Goal: Task Accomplishment & Management: Manage account settings

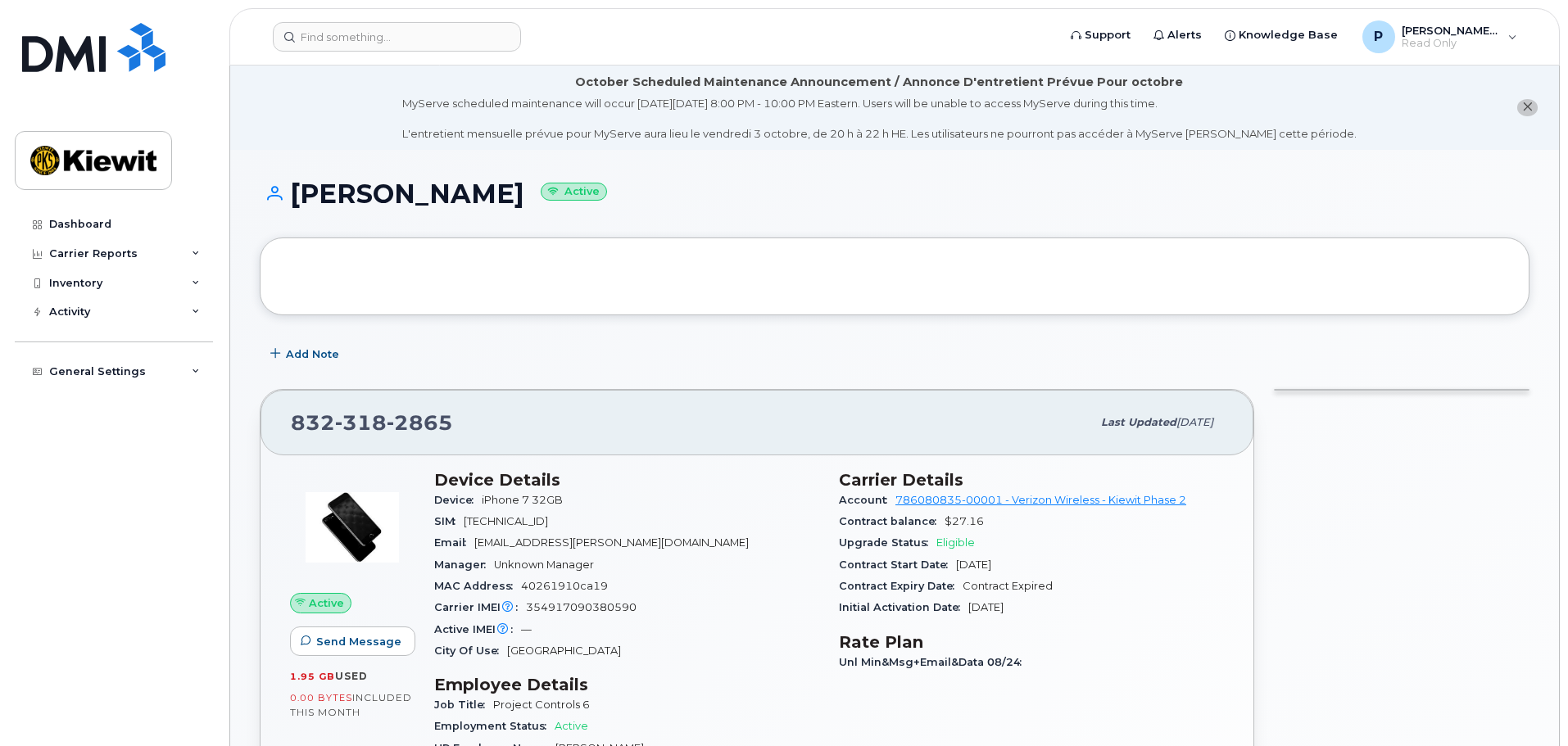
scroll to position [82, 0]
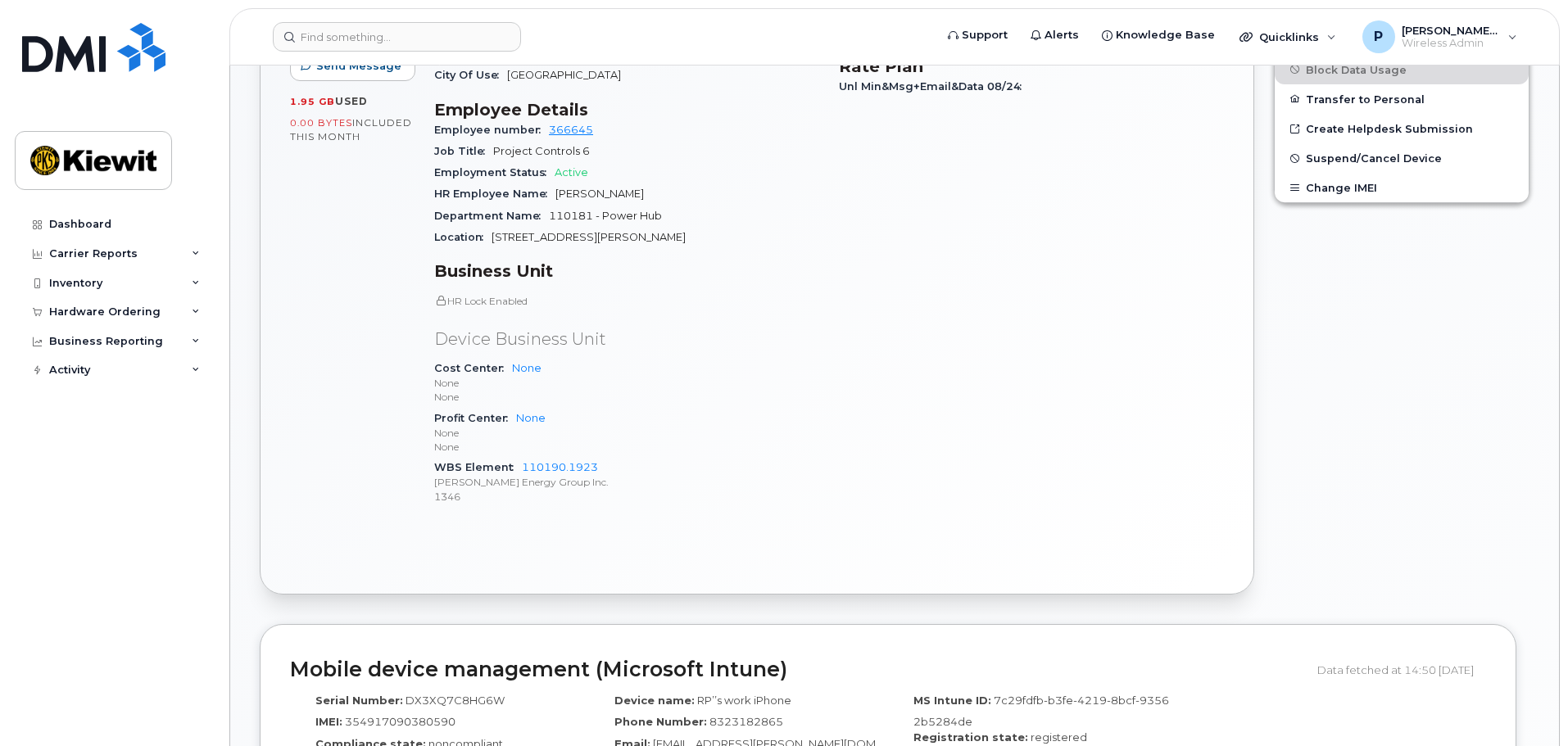
scroll to position [409, 0]
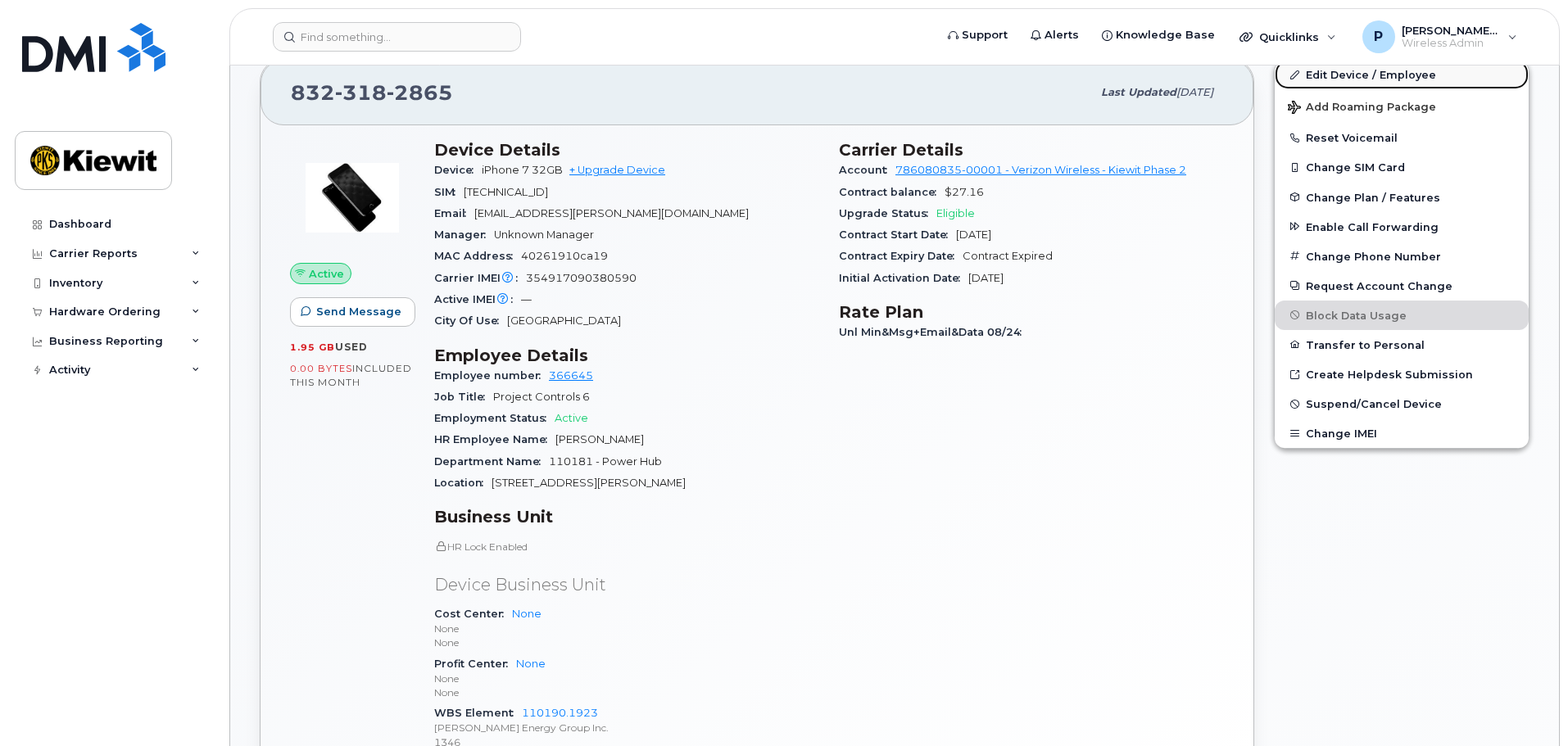
click at [1356, 75] on link "Edit Device / Employee" at bounding box center [1401, 75] width 254 height 30
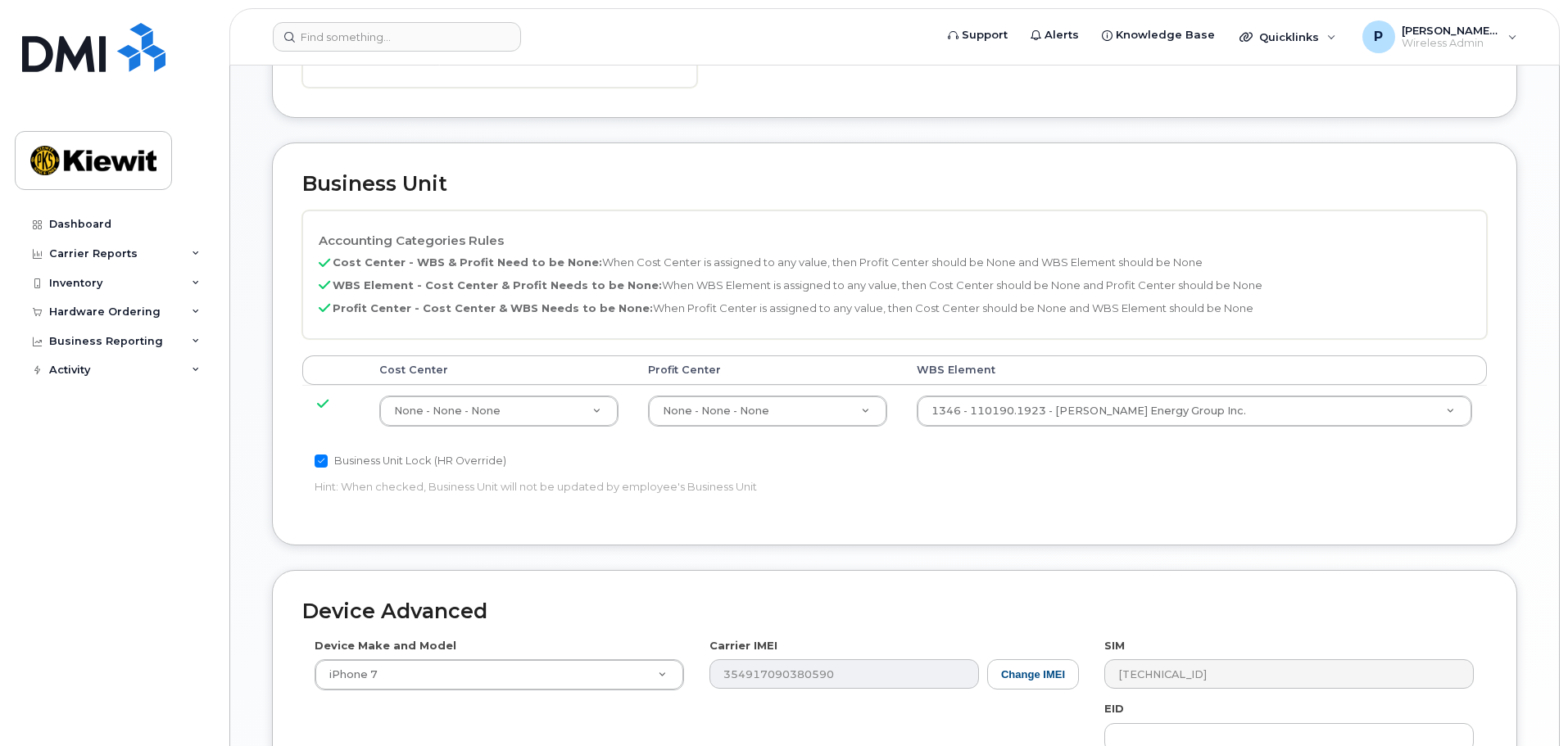
scroll to position [737, 0]
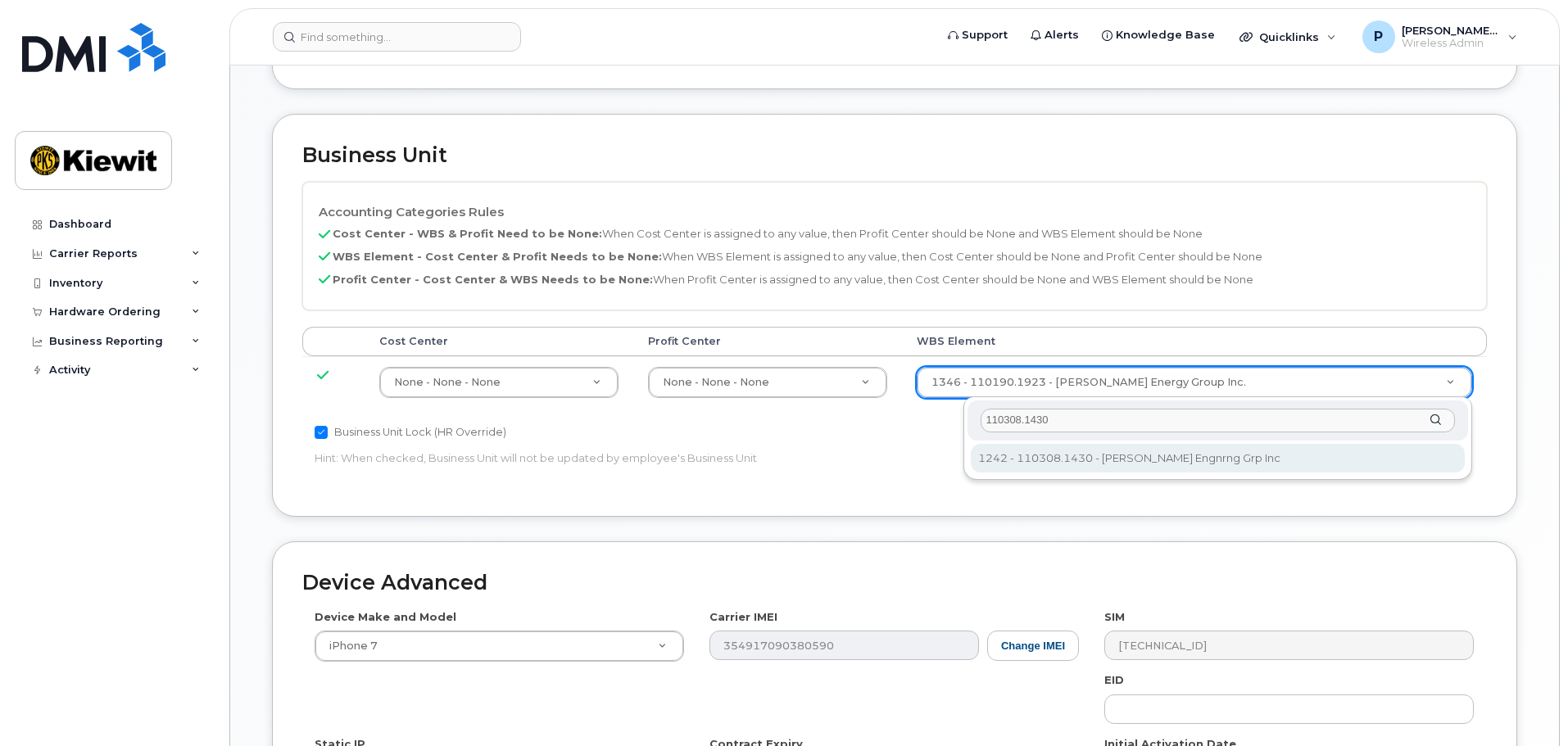
type input "110308.1430"
type input "33466155"
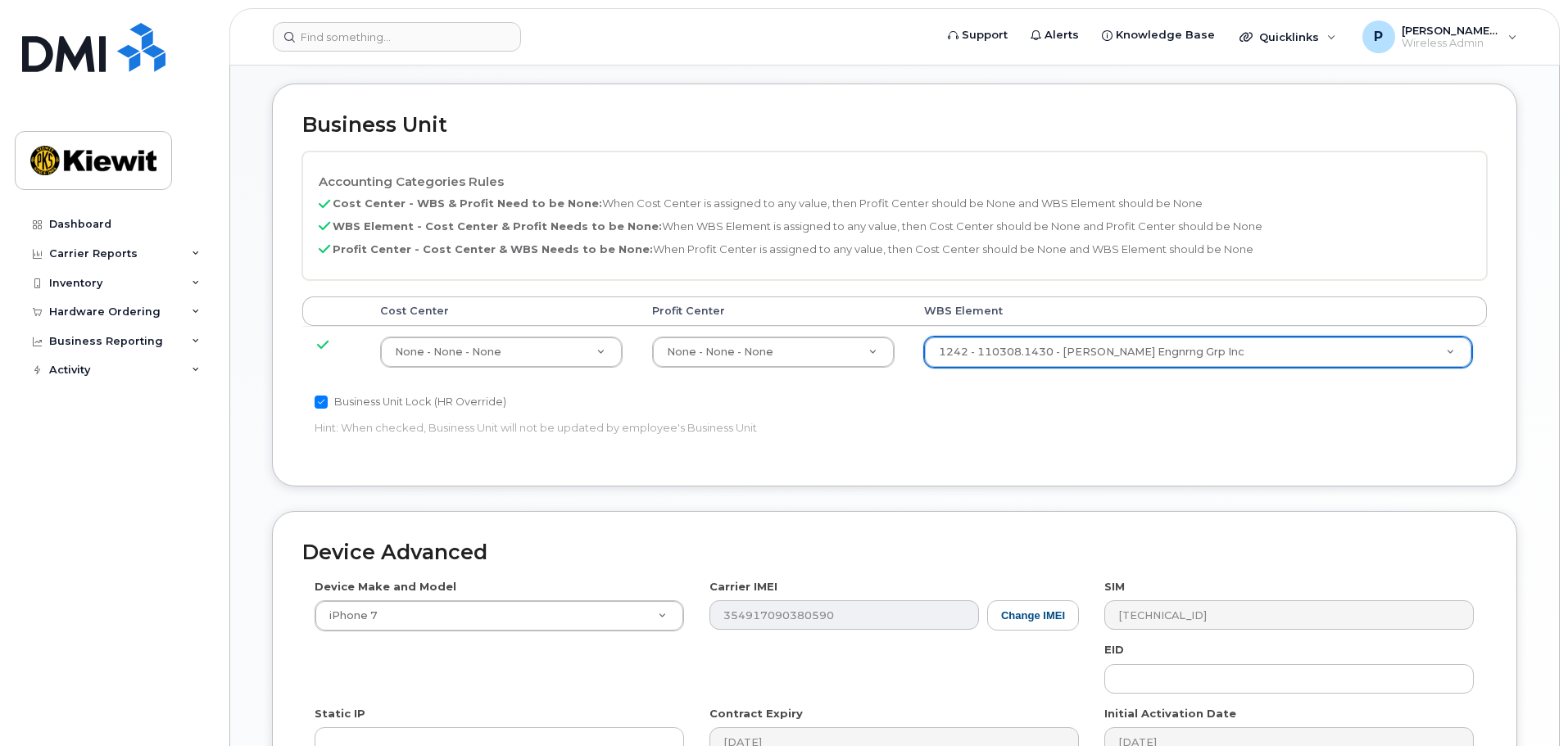
scroll to position [1022, 0]
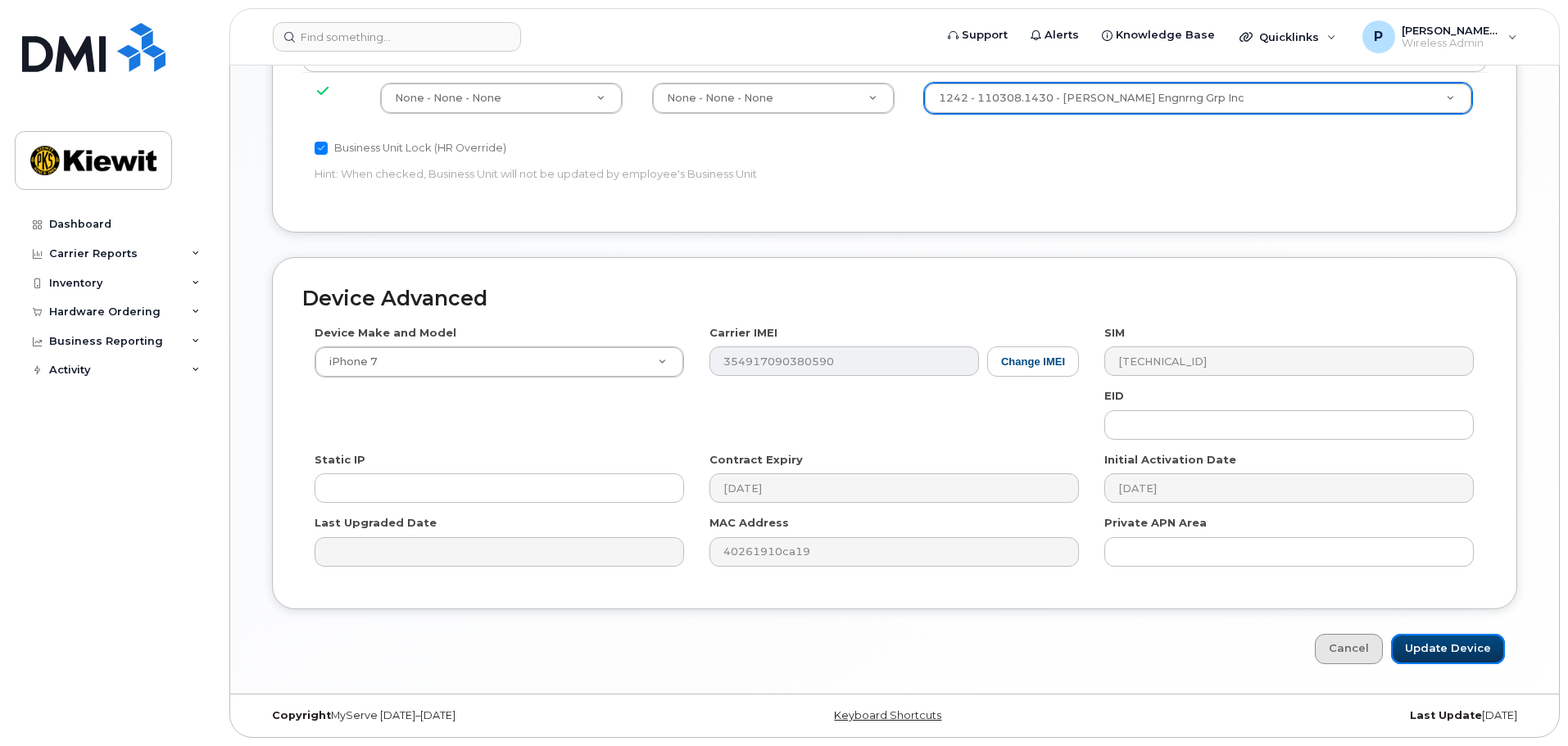
drag, startPoint x: 1448, startPoint y: 649, endPoint x: 1345, endPoint y: 657, distance: 103.3
click at [1448, 649] on input "Update Device" at bounding box center [1448, 649] width 114 height 30
type input "Saving..."
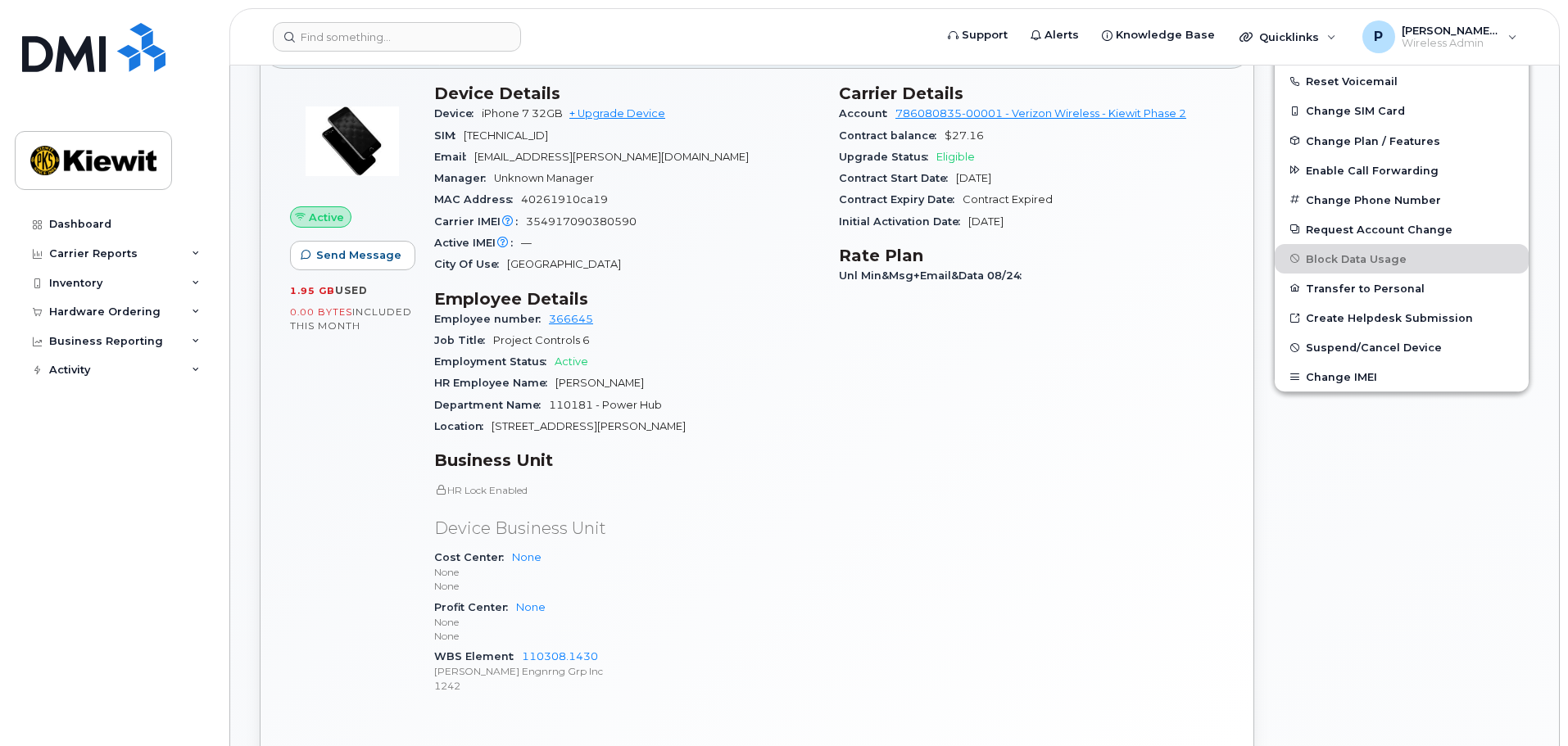
scroll to position [491, 0]
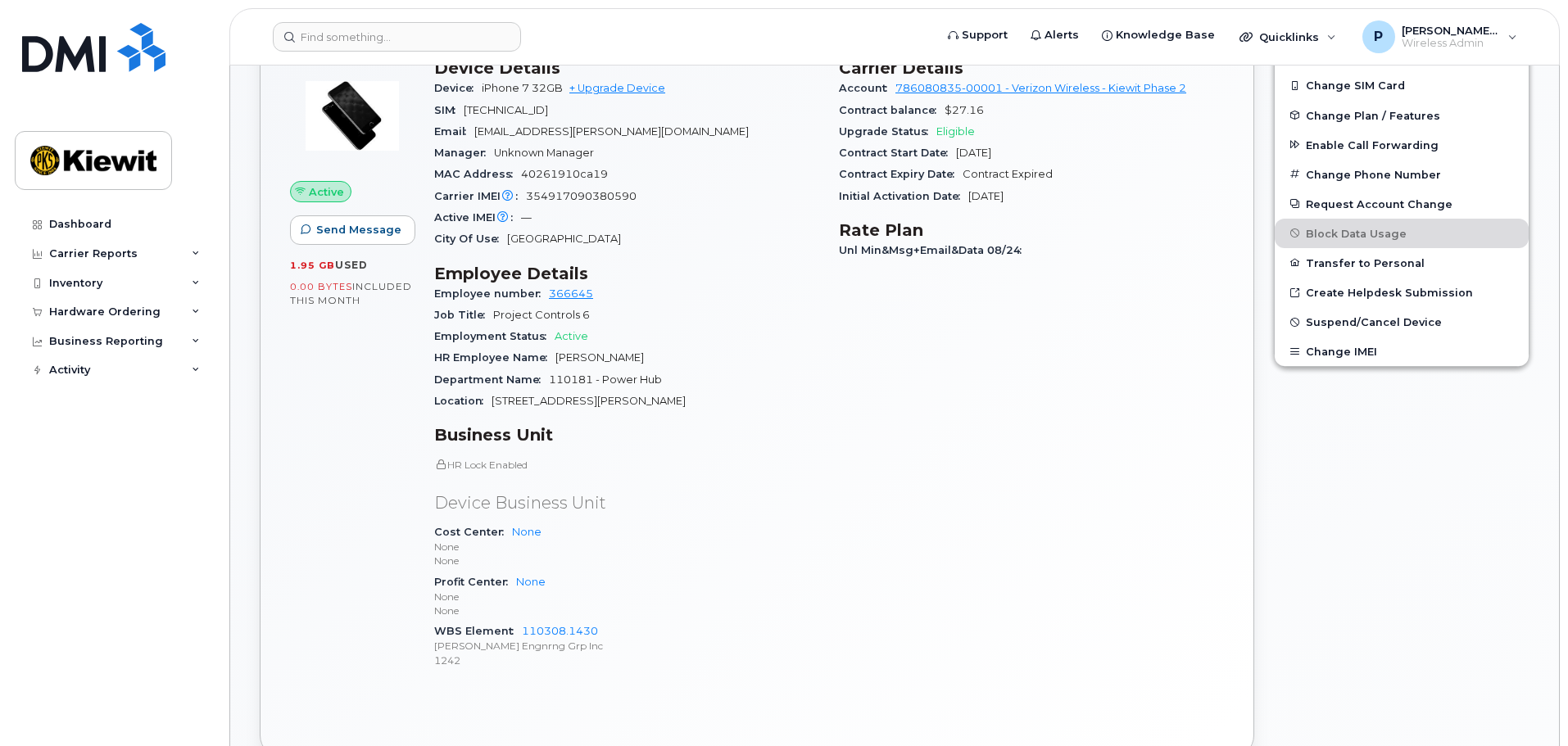
click at [970, 490] on div "Carrier Details Account 786080835-00001 - Verizon Wireless - Kiewit Phase 2 Con…" at bounding box center [1031, 371] width 405 height 645
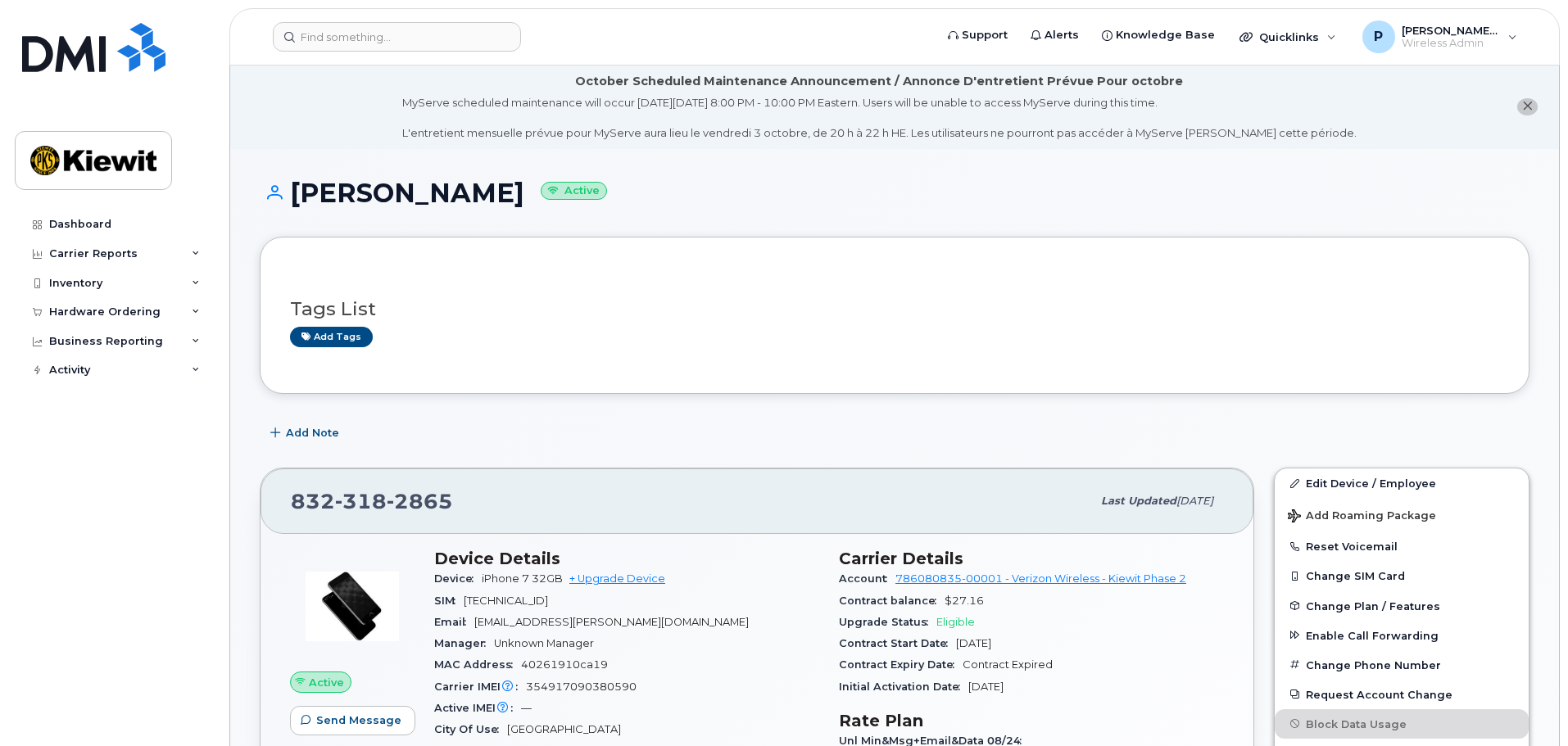
scroll to position [0, 0]
click at [119, 278] on div "Inventory" at bounding box center [114, 284] width 199 height 30
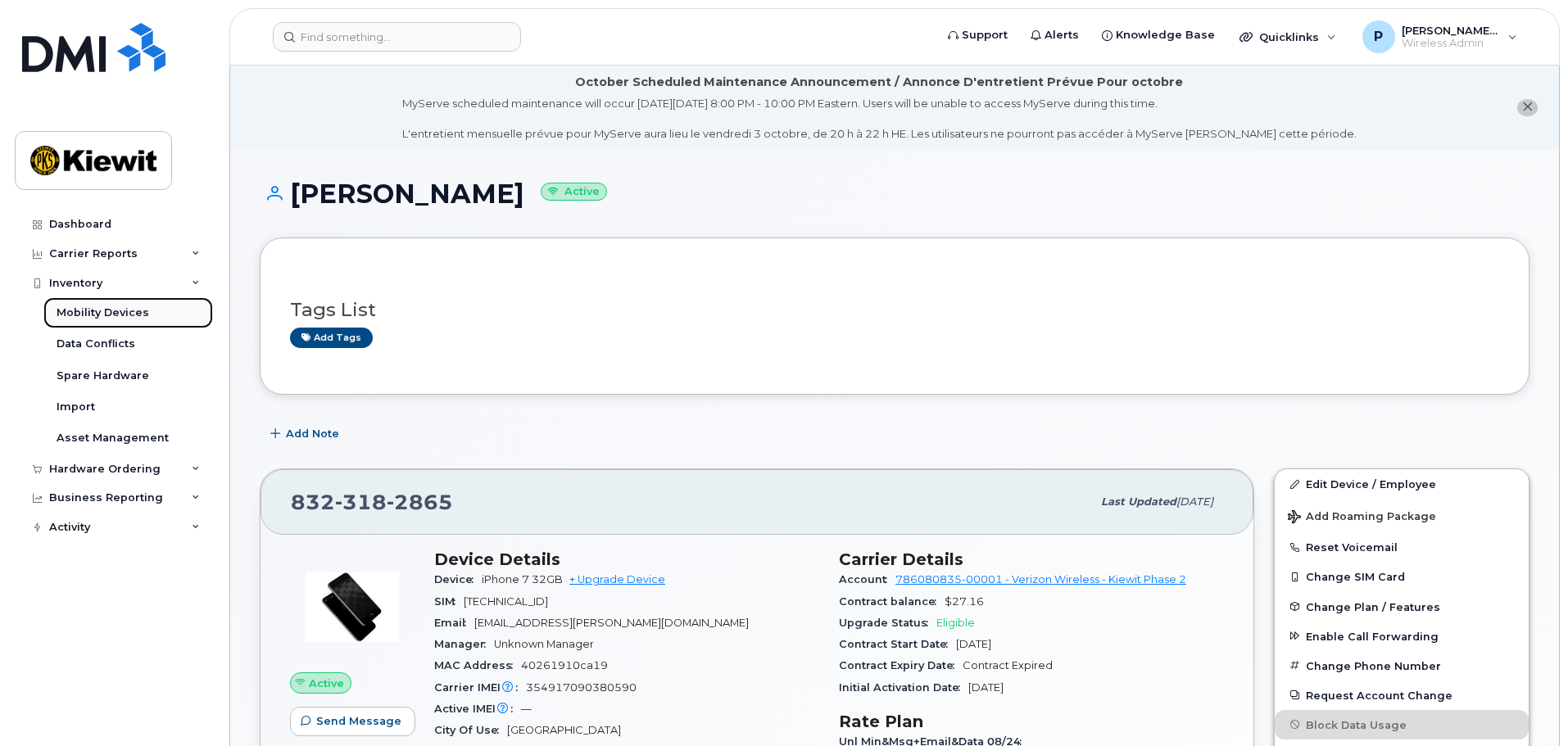
click at [127, 310] on div "Mobility Devices" at bounding box center [102, 313] width 92 height 15
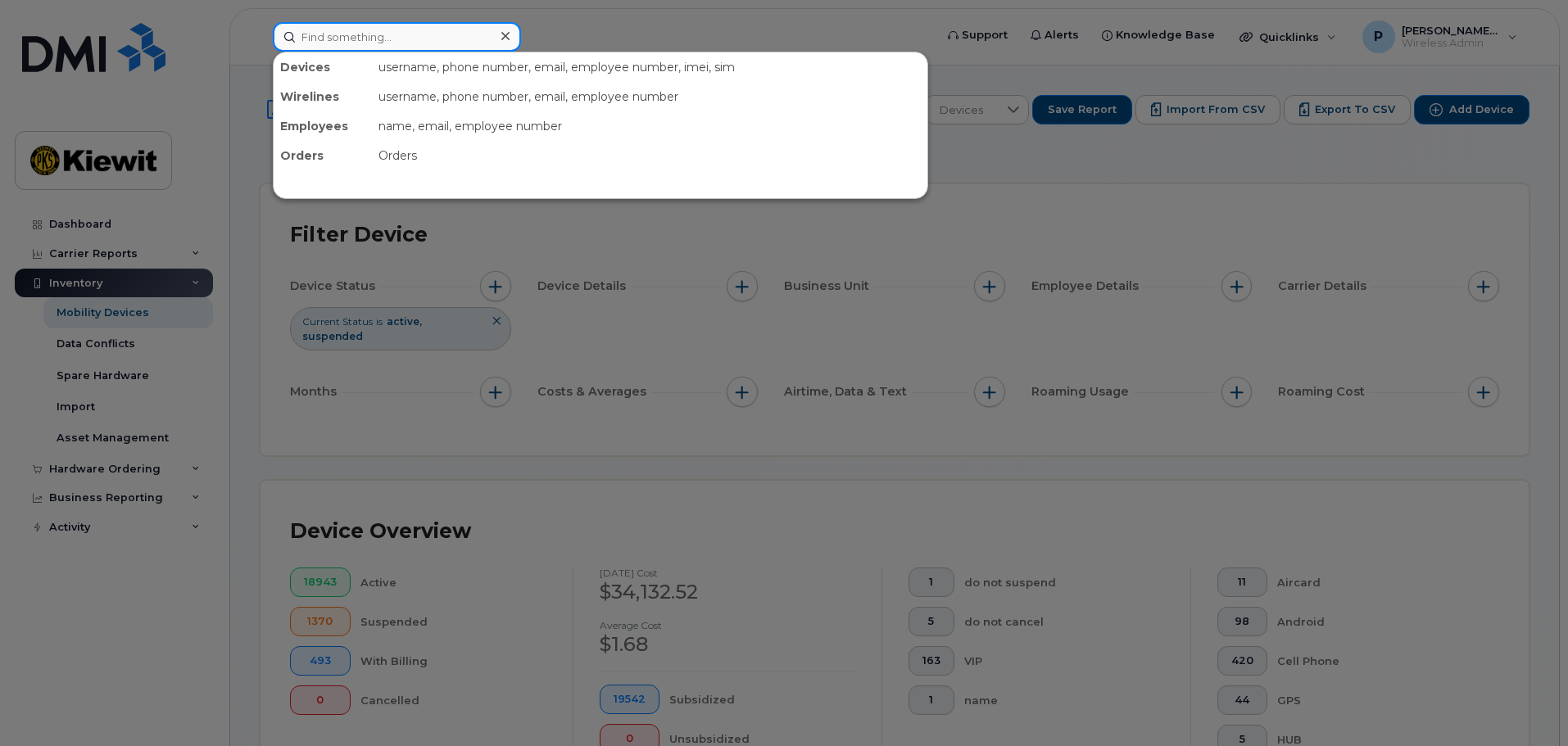
click at [400, 36] on input at bounding box center [396, 37] width 249 height 30
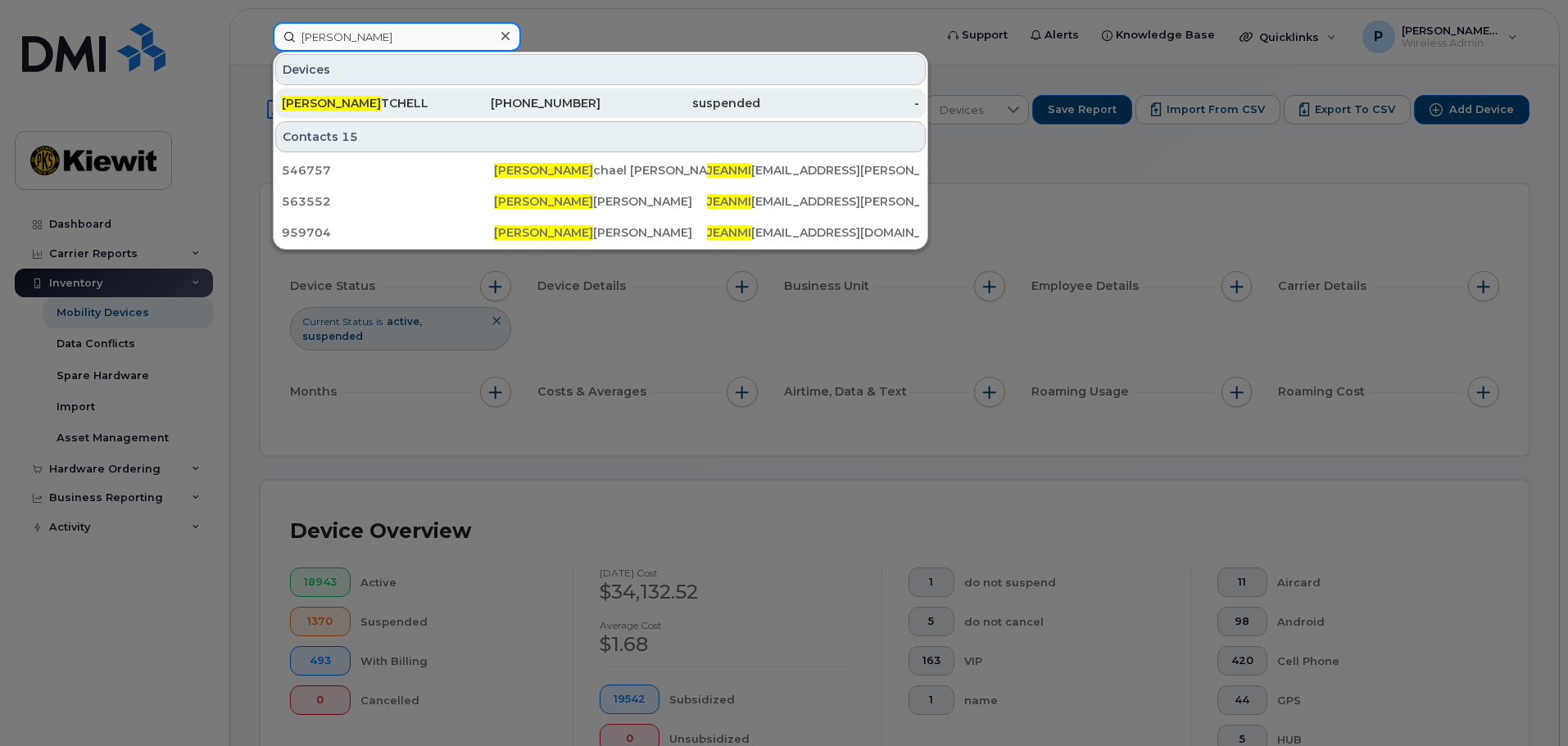
type input "jean mi"
click at [416, 105] on div "JEAN MI TCHELL" at bounding box center [362, 103] width 160 height 17
